Goal: Communication & Community: Answer question/provide support

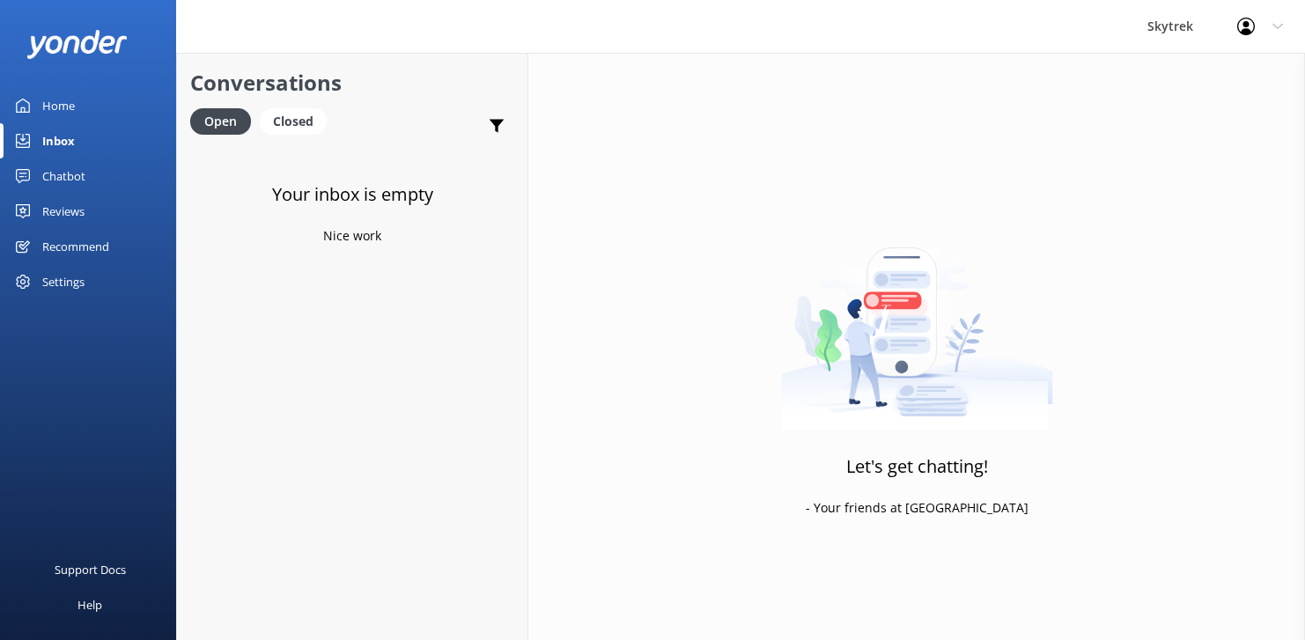
click at [48, 95] on div "Home" at bounding box center [58, 105] width 33 height 35
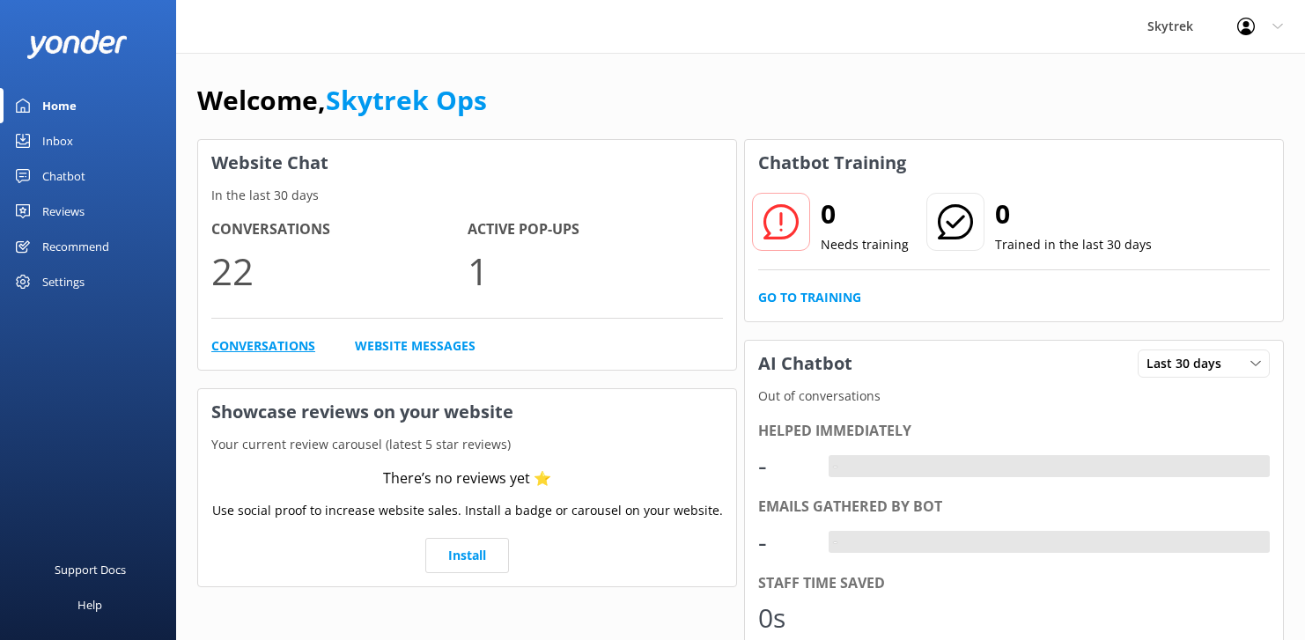
click at [267, 341] on link "Conversations" at bounding box center [263, 345] width 104 height 19
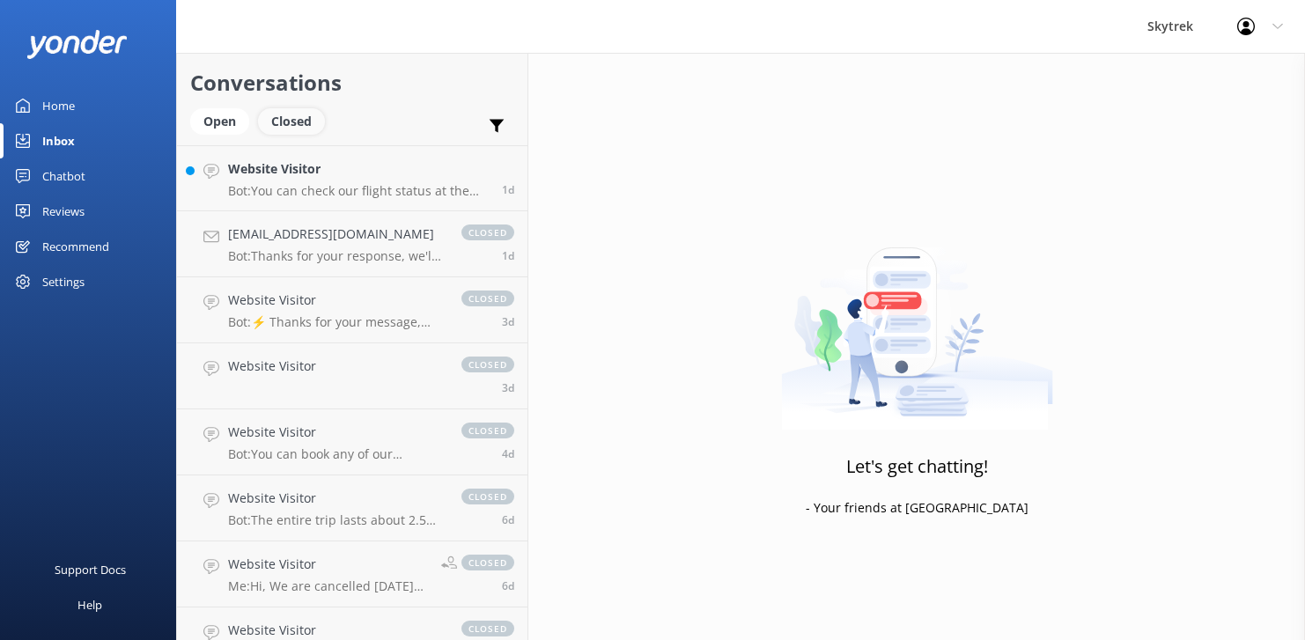
click at [284, 123] on div "Closed" at bounding box center [291, 121] width 67 height 26
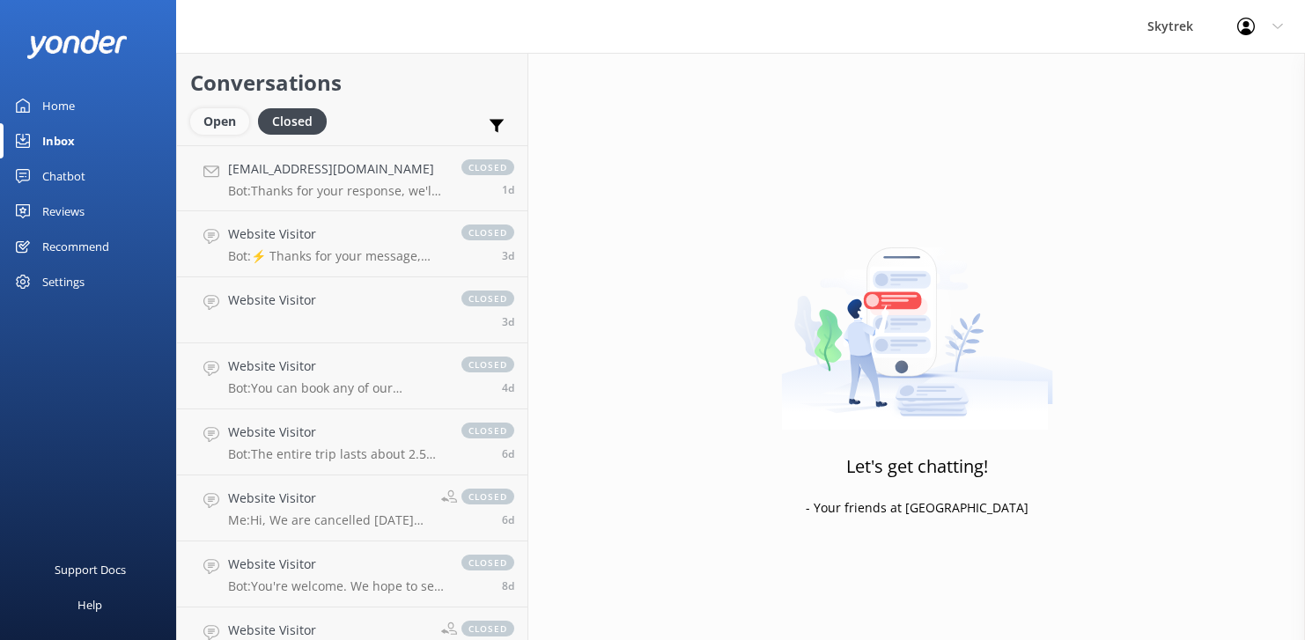
click at [219, 117] on div "Open" at bounding box center [219, 121] width 59 height 26
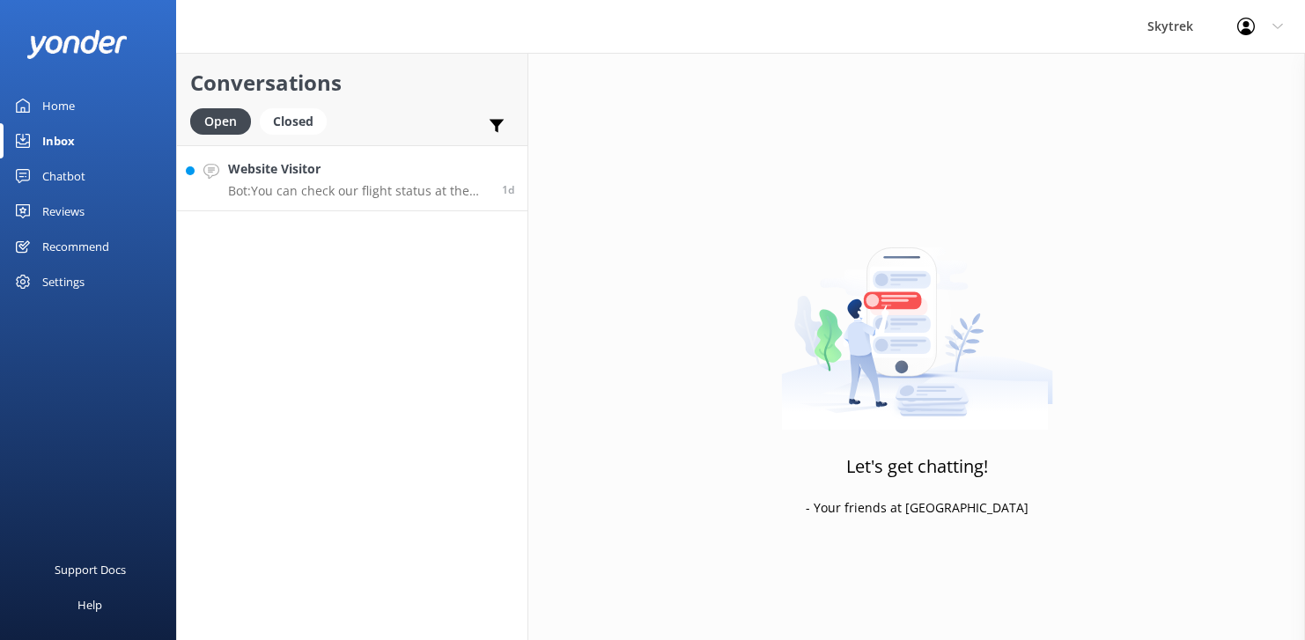
click at [303, 167] on h4 "Website Visitor" at bounding box center [358, 168] width 261 height 19
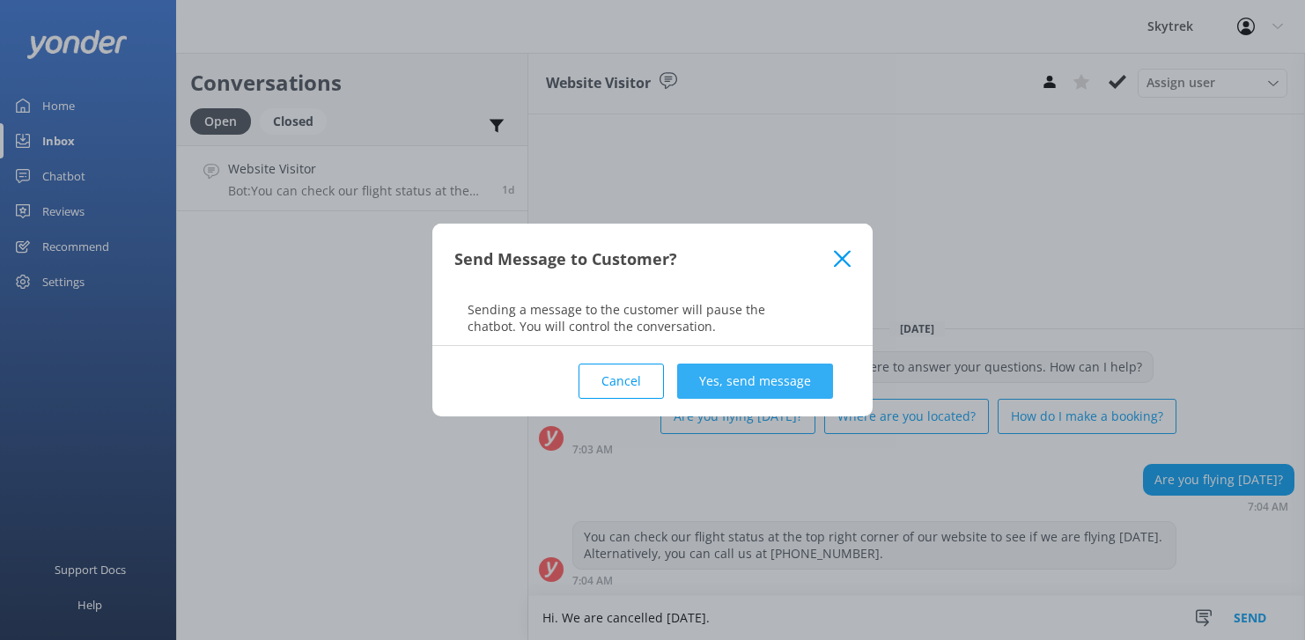
type textarea "Hi. We are cancelled [DATE]."
click at [778, 388] on button "Yes, send message" at bounding box center [755, 381] width 156 height 35
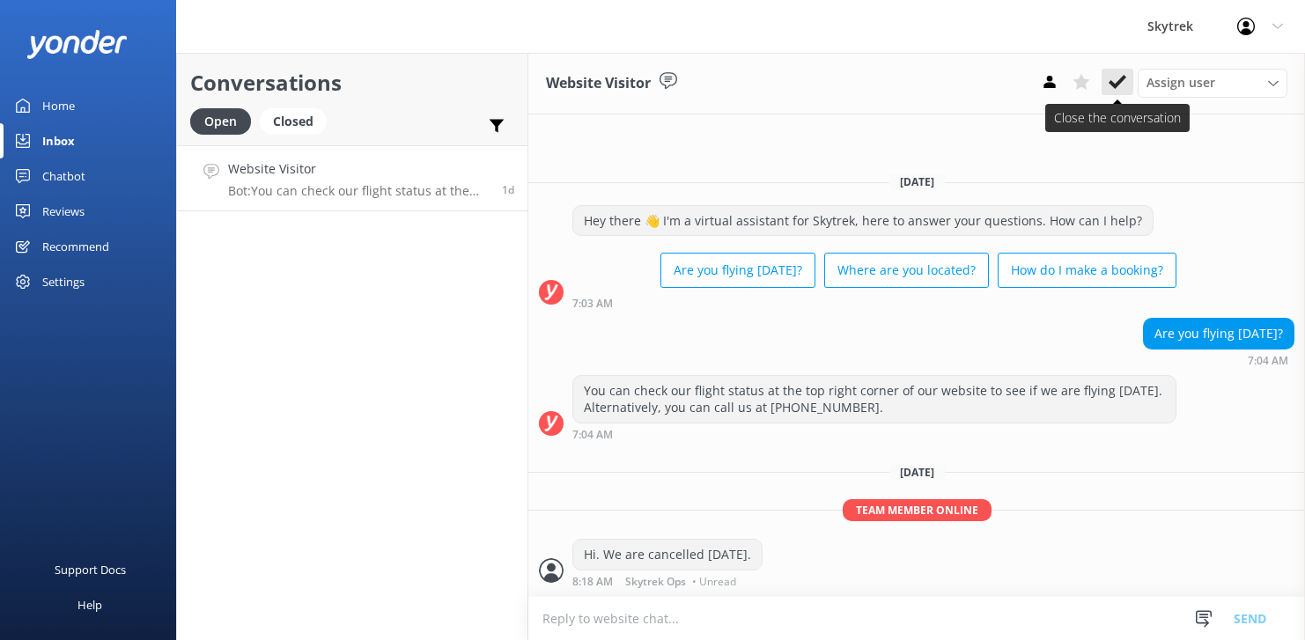
click at [1119, 83] on use at bounding box center [1118, 82] width 18 height 14
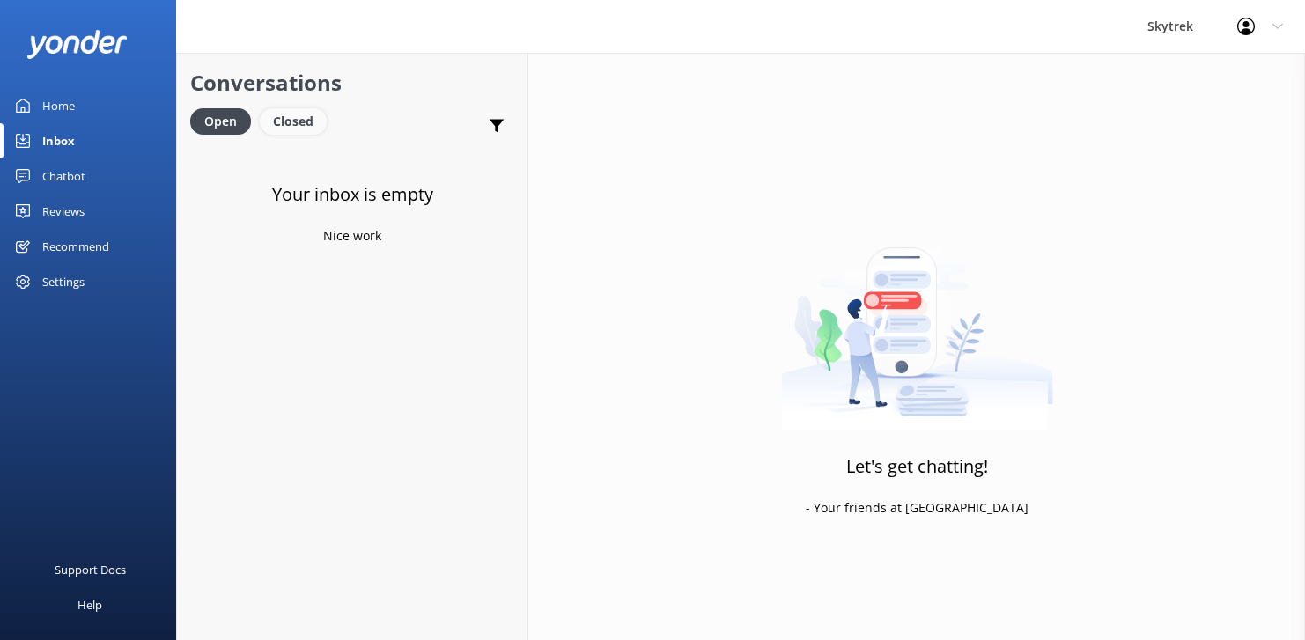
click at [290, 128] on div "Closed" at bounding box center [293, 121] width 67 height 26
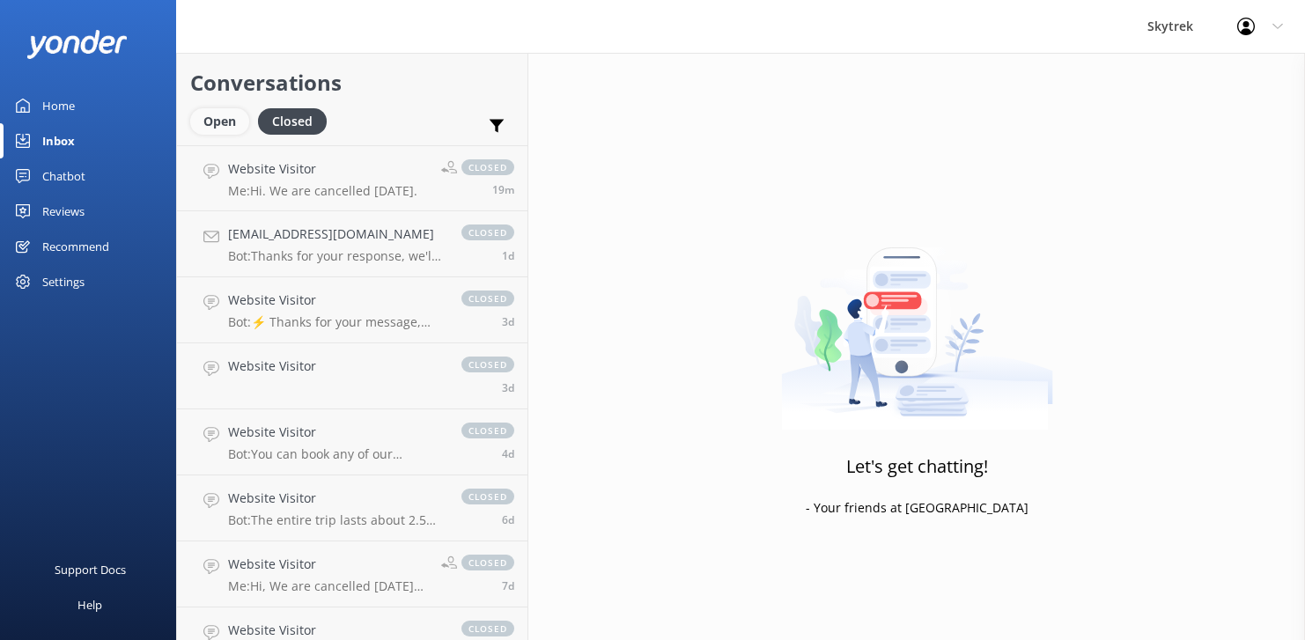
click at [229, 116] on div "Open" at bounding box center [219, 121] width 59 height 26
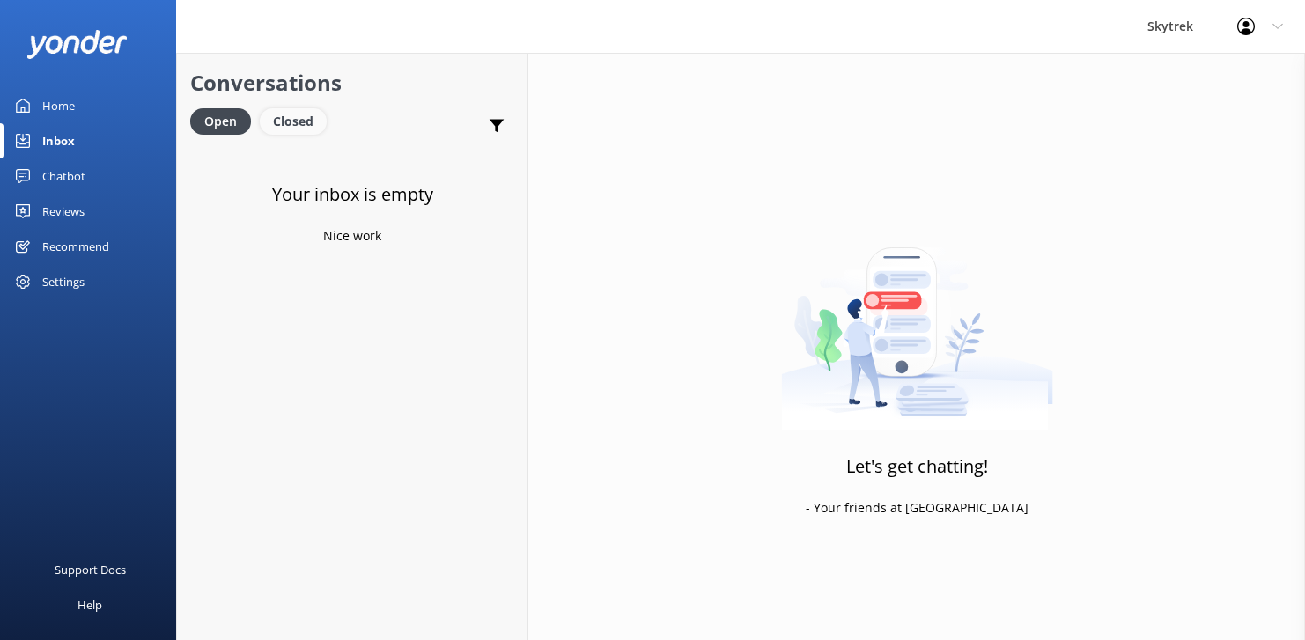
click at [285, 124] on div "Closed" at bounding box center [293, 121] width 67 height 26
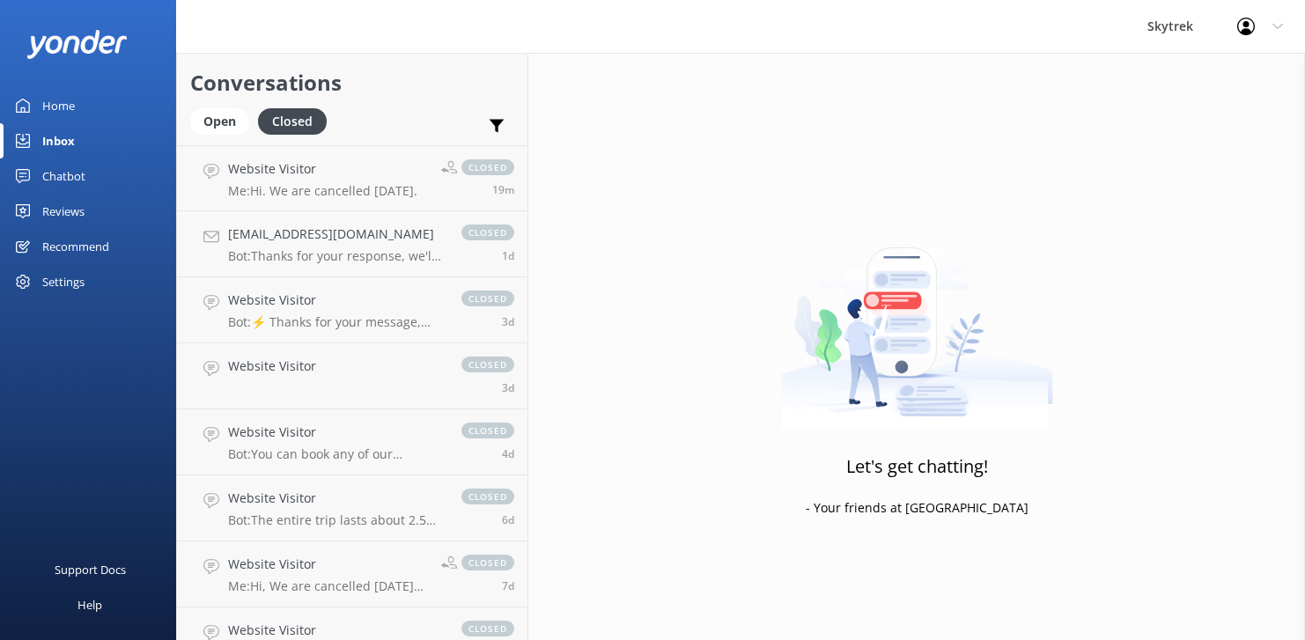
click at [75, 104] on link "Home" at bounding box center [88, 105] width 176 height 35
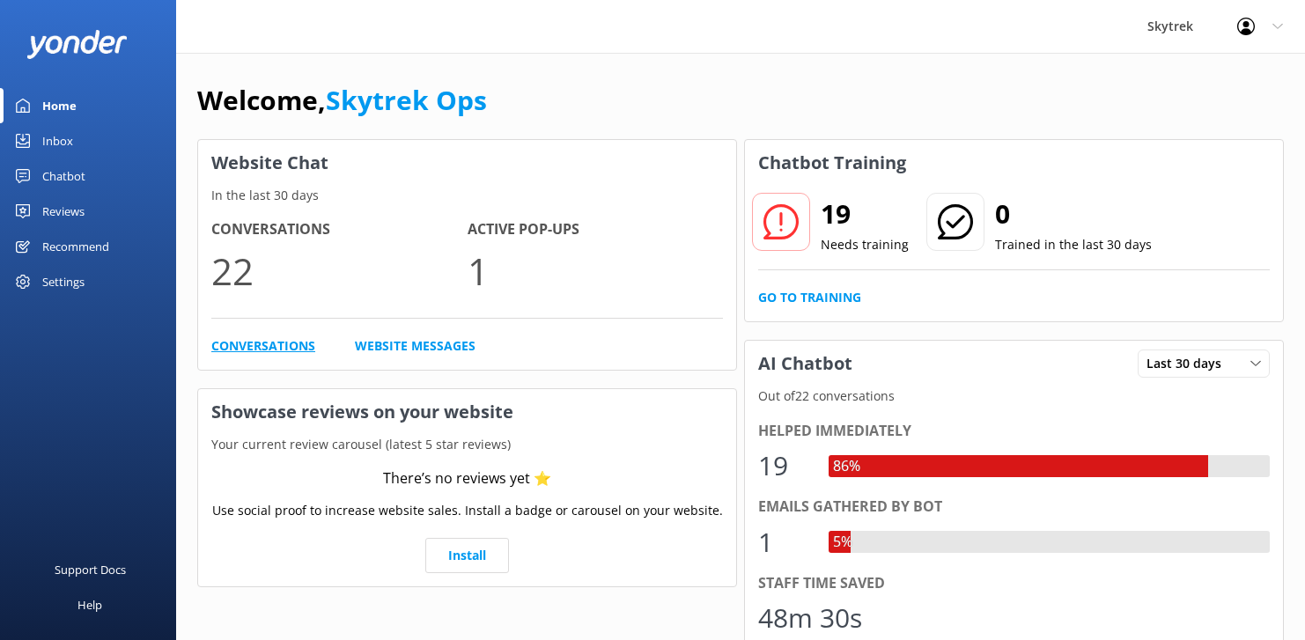
click at [263, 349] on link "Conversations" at bounding box center [263, 345] width 104 height 19
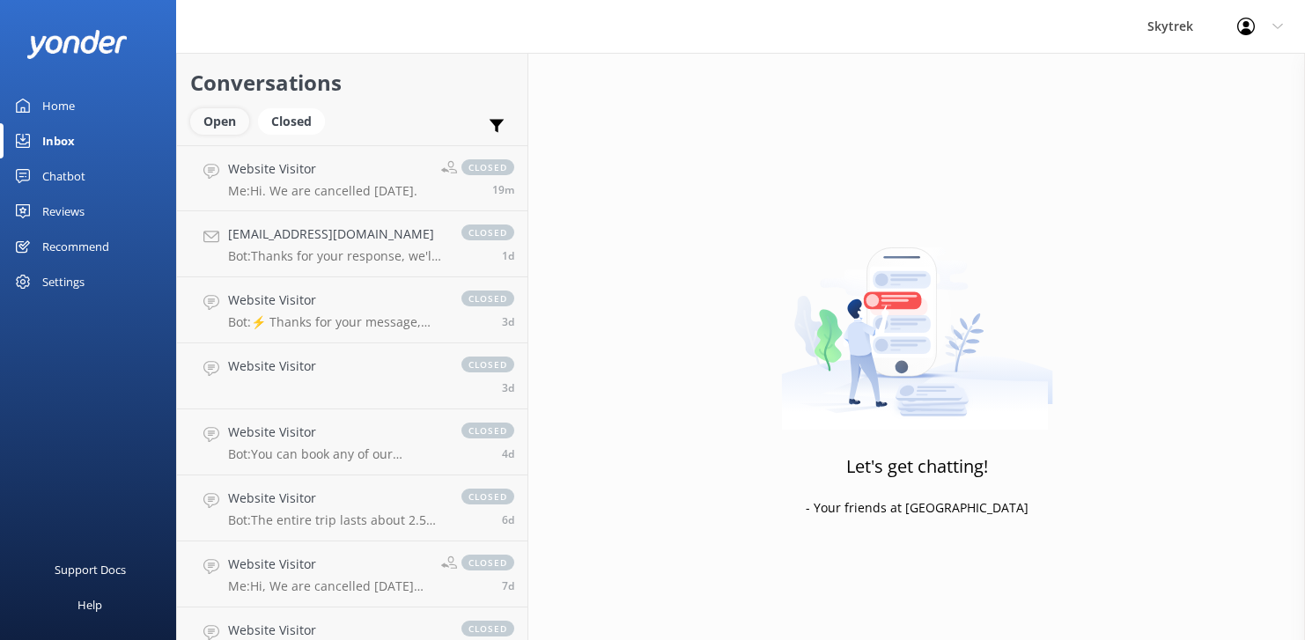
click at [228, 118] on div "Open" at bounding box center [219, 121] width 59 height 26
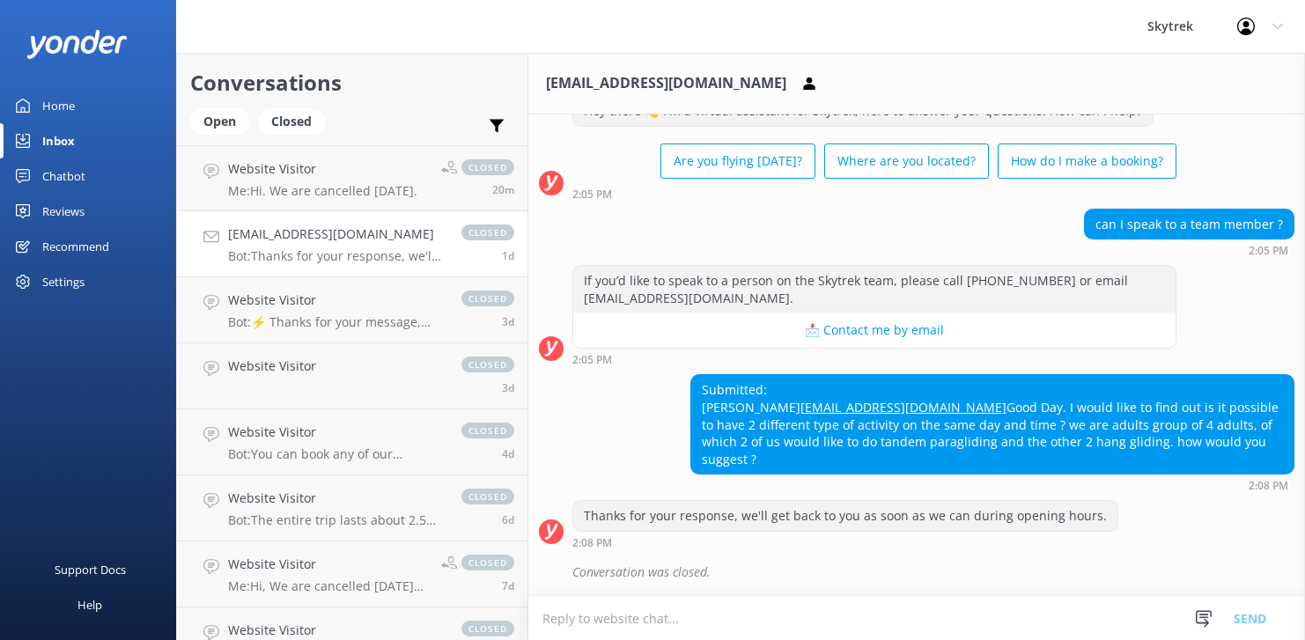
scroll to position [81, 0]
drag, startPoint x: 839, startPoint y: 413, endPoint x: 704, endPoint y: 411, distance: 135.7
click at [704, 411] on div "Submitted: [PERSON_NAME] [PERSON_NAME][EMAIL_ADDRESS][DOMAIN_NAME] Good Day. I …" at bounding box center [992, 424] width 602 height 99
click at [866, 410] on div "Submitted: [PERSON_NAME] [PERSON_NAME][EMAIL_ADDRESS][DOMAIN_NAME] Good Day. I …" at bounding box center [992, 424] width 602 height 99
drag, startPoint x: 849, startPoint y: 410, endPoint x: 691, endPoint y: 416, distance: 157.8
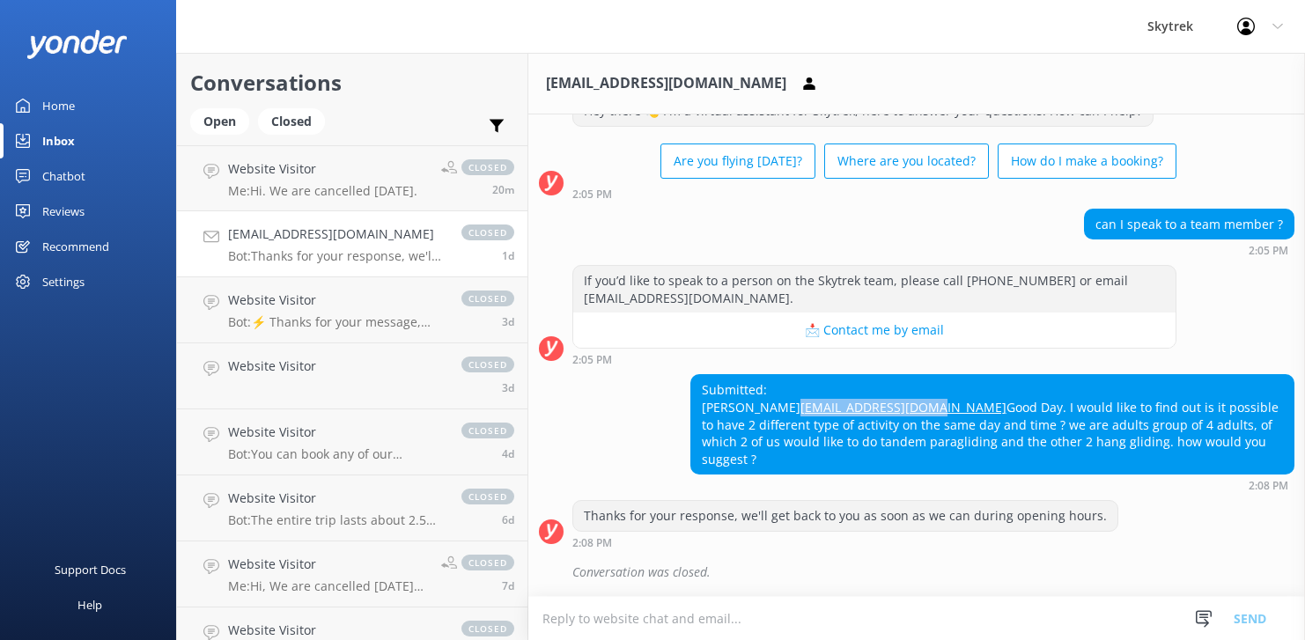
click at [691, 416] on div "Submitted: [PERSON_NAME] [PERSON_NAME][EMAIL_ADDRESS][DOMAIN_NAME] Good Day. I …" at bounding box center [992, 424] width 602 height 99
copy link "[EMAIL_ADDRESS][DOMAIN_NAME]"
